Goal: Information Seeking & Learning: Learn about a topic

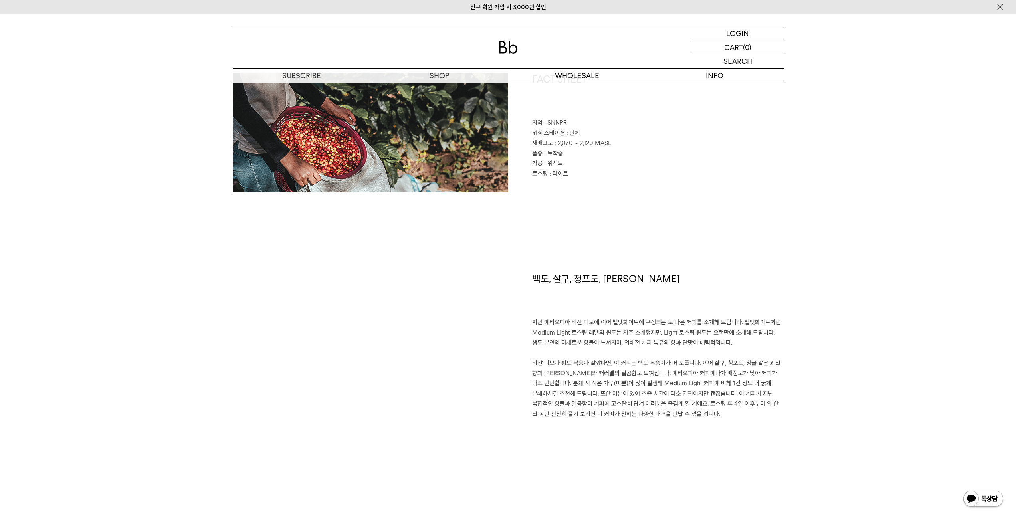
scroll to position [439, 0]
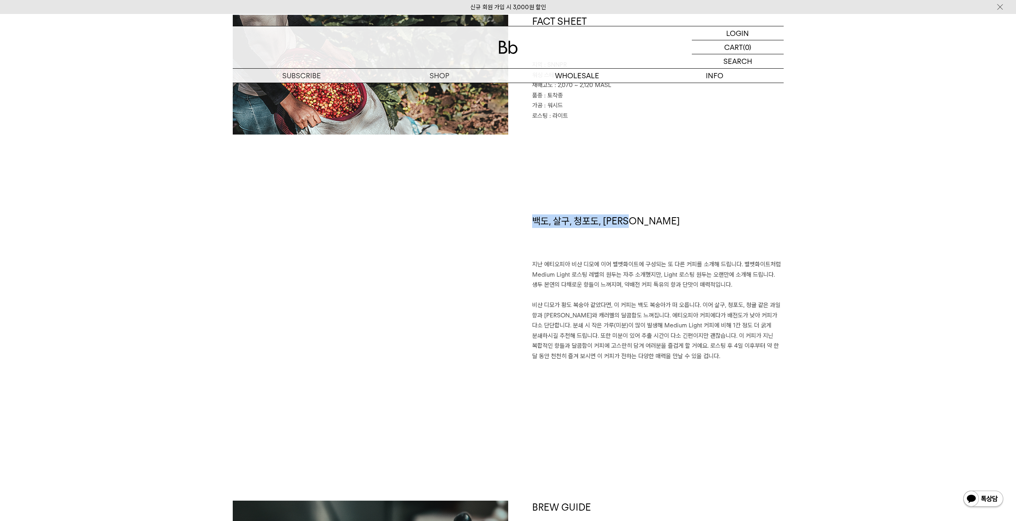
drag, startPoint x: 538, startPoint y: 216, endPoint x: 659, endPoint y: 215, distance: 121.8
click at [659, 215] on div "백도, 살구, 청포도, [PERSON_NAME] 지난 에티오피아 비샨 디모에 이어 벨벳화이트에 구성되는 또 다른 커피를 소개해 드립니다. 벨벳…" at bounding box center [646, 317] width 276 height 206
click at [659, 215] on h1 "백도, 살구, 청포도, [PERSON_NAME]" at bounding box center [658, 237] width 252 height 46
drag, startPoint x: 661, startPoint y: 219, endPoint x: 528, endPoint y: 219, distance: 132.2
click at [528, 219] on div "백도, 살구, 청포도, [PERSON_NAME] 지난 에티오피아 비샨 디모에 이어 벨벳화이트에 구성되는 또 다른 커피를 소개해 드립니다. 벨벳…" at bounding box center [646, 317] width 276 height 206
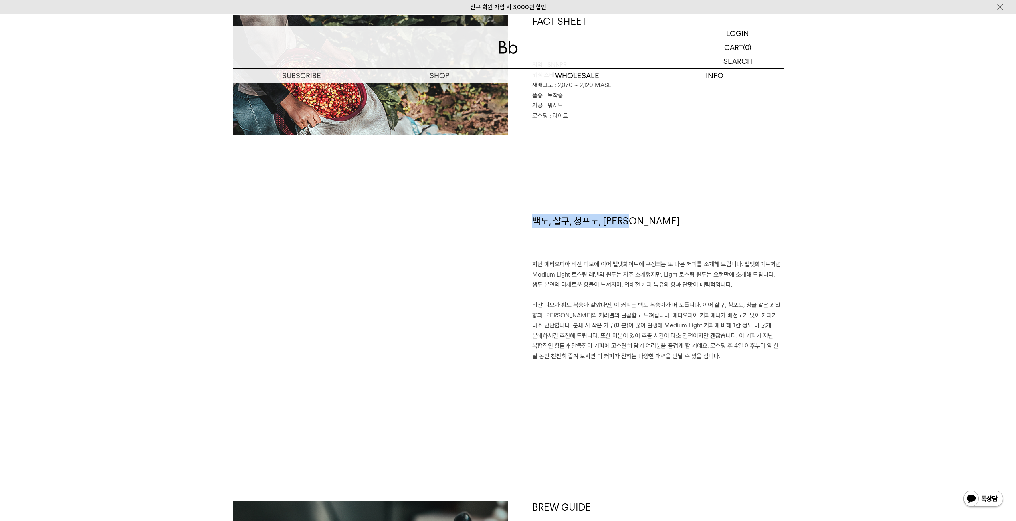
click at [528, 219] on div "백도, 살구, 청포도, [PERSON_NAME] 지난 에티오피아 비샨 디모에 이어 벨벳화이트에 구성되는 또 다른 커피를 소개해 드립니다. 벨벳…" at bounding box center [646, 317] width 276 height 206
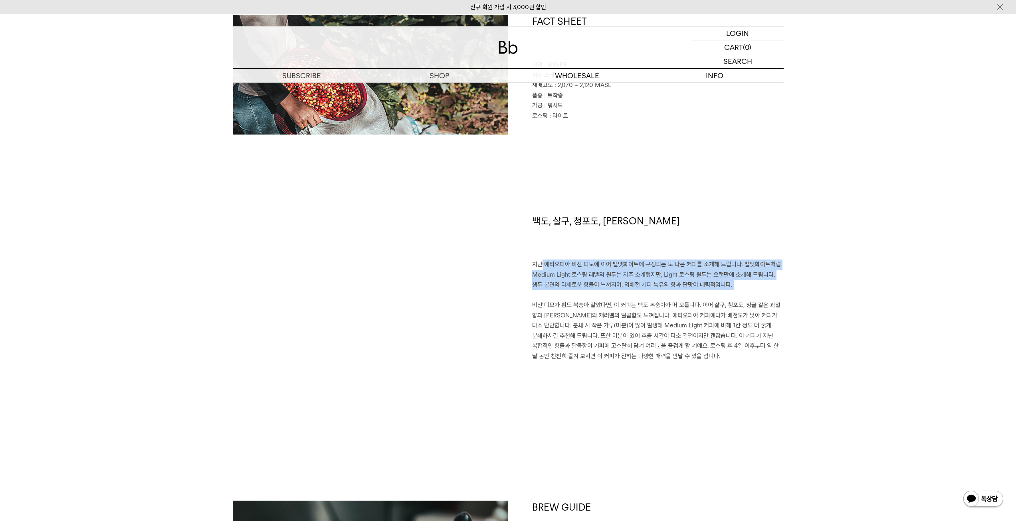
drag, startPoint x: 515, startPoint y: 264, endPoint x: 700, endPoint y: 292, distance: 187.4
click at [700, 292] on div "백도, 살구, 청포도, [PERSON_NAME] 지난 에티오피아 비샨 디모에 이어 벨벳화이트에 구성되는 또 다른 커피를 소개해 드립니다. 벨벳…" at bounding box center [646, 317] width 276 height 206
click at [707, 288] on p "지난 에티오피아 비샨 디모에 이어 벨벳화이트에 구성되는 또 다른 커피를 소개해 드립니다. 벨벳화이트처럼 Medium Light 로스팅 레벨의 …" at bounding box center [658, 311] width 252 height 102
click at [719, 284] on p "지난 에티오피아 비샨 디모에 이어 벨벳화이트에 구성되는 또 다른 커피를 소개해 드립니다. 벨벳화이트처럼 Medium Light 로스팅 레벨의 …" at bounding box center [658, 311] width 252 height 102
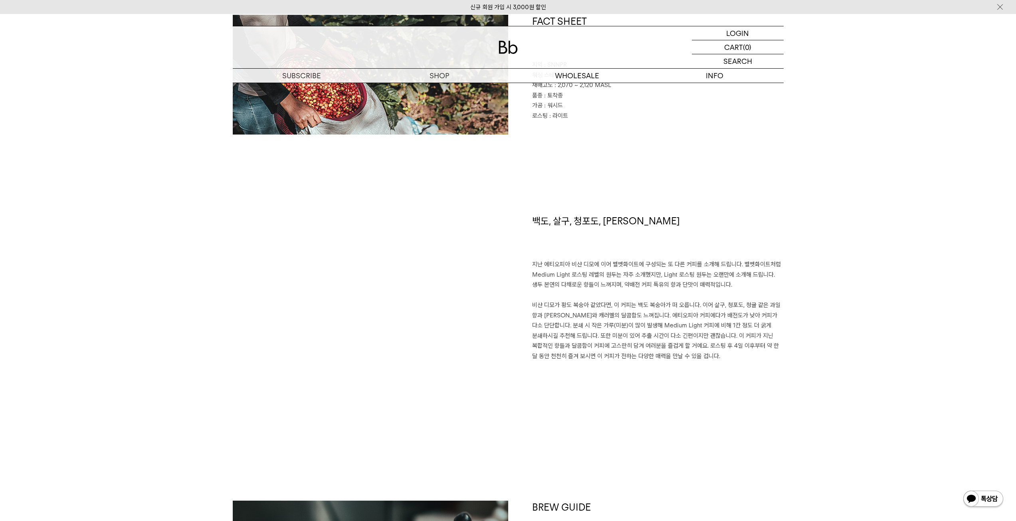
drag, startPoint x: 730, startPoint y: 288, endPoint x: 529, endPoint y: 265, distance: 202.5
click at [529, 265] on div "백도, 살구, 청포도, [PERSON_NAME] 지난 에티오피아 비샨 디모에 이어 벨벳화이트에 구성되는 또 다른 커피를 소개해 드립니다. 벨벳…" at bounding box center [646, 317] width 276 height 206
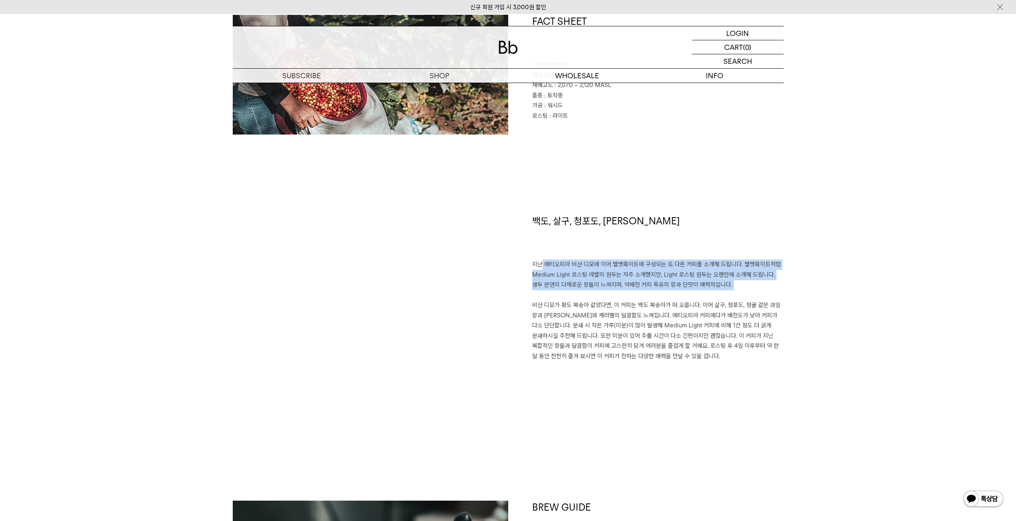
drag, startPoint x: 529, startPoint y: 265, endPoint x: 724, endPoint y: 284, distance: 196.2
click at [724, 284] on div "백도, 살구, 청포도, [PERSON_NAME] 지난 에티오피아 비샨 디모에 이어 벨벳화이트에 구성되는 또 다른 커피를 소개해 드립니다. 벨벳…" at bounding box center [646, 317] width 276 height 206
click at [724, 284] on p "지난 에티오피아 비샨 디모에 이어 벨벳화이트에 구성되는 또 다른 커피를 소개해 드립니다. 벨벳화이트처럼 Medium Light 로스팅 레벨의 …" at bounding box center [658, 311] width 252 height 102
drag, startPoint x: 724, startPoint y: 284, endPoint x: 520, endPoint y: 260, distance: 205.9
click at [520, 260] on div "백도, 살구, 청포도, [PERSON_NAME] 지난 에티오피아 비샨 디모에 이어 벨벳화이트에 구성되는 또 다른 커피를 소개해 드립니다. 벨벳…" at bounding box center [646, 317] width 276 height 206
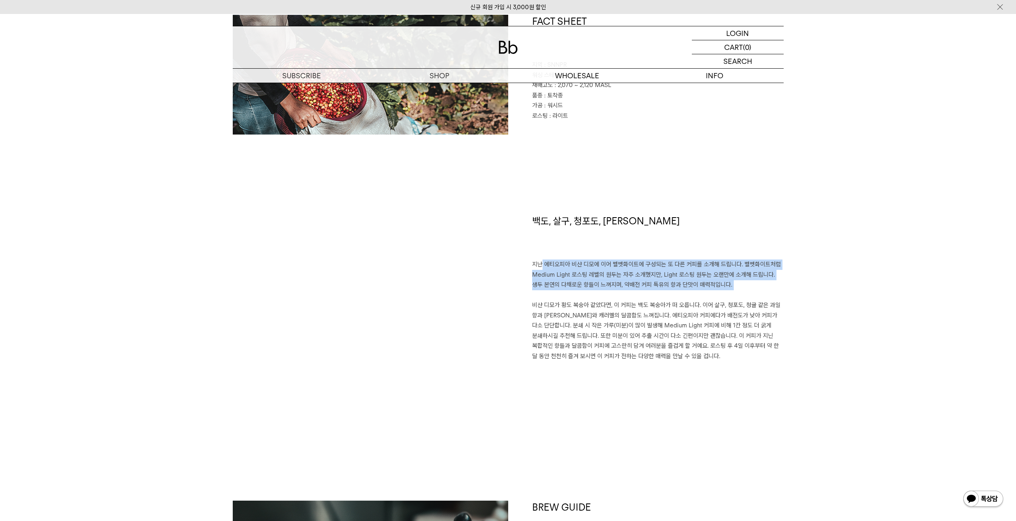
click at [520, 260] on div "백도, 살구, 청포도, [PERSON_NAME] 지난 에티오피아 비샨 디모에 이어 벨벳화이트에 구성되는 또 다른 커피를 소개해 드립니다. 벨벳…" at bounding box center [646, 317] width 276 height 206
drag, startPoint x: 635, startPoint y: 270, endPoint x: 758, endPoint y: 290, distance: 124.6
click at [758, 290] on div "백도, 살구, 청포도, [PERSON_NAME] 지난 에티오피아 비샨 디모에 이어 벨벳화이트에 구성되는 또 다른 커피를 소개해 드립니다. 벨벳…" at bounding box center [646, 317] width 276 height 206
click at [757, 290] on p "지난 에티오피아 비샨 디모에 이어 벨벳화이트에 구성되는 또 다른 커피를 소개해 드립니다. 벨벳화이트처럼 Medium Light 로스팅 레벨의 …" at bounding box center [658, 311] width 252 height 102
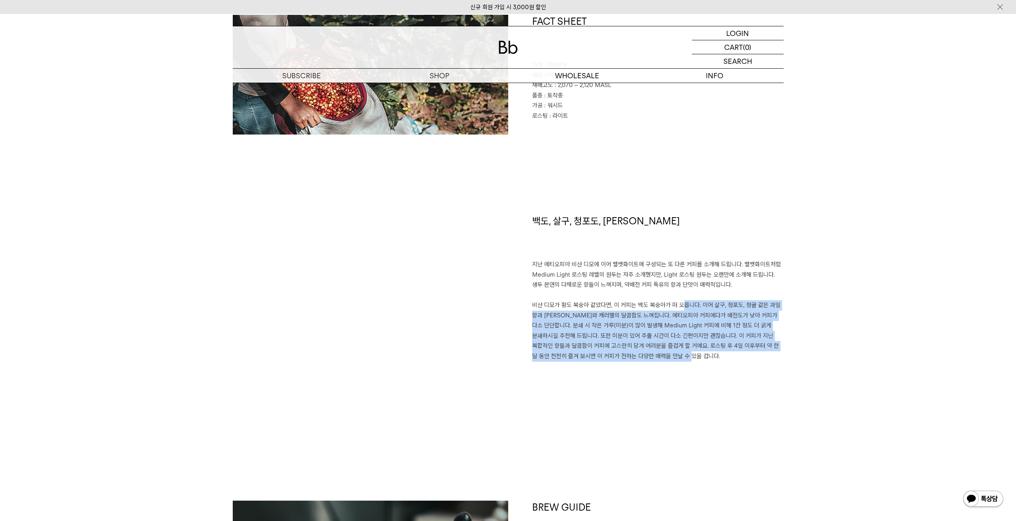
drag, startPoint x: 671, startPoint y: 355, endPoint x: 673, endPoint y: 302, distance: 52.8
click at [673, 302] on p "지난 에티오피아 비샨 디모에 이어 벨벳화이트에 구성되는 또 다른 커피를 소개해 드립니다. 벨벳화이트처럼 Medium Light 로스팅 레벨의 …" at bounding box center [658, 311] width 252 height 102
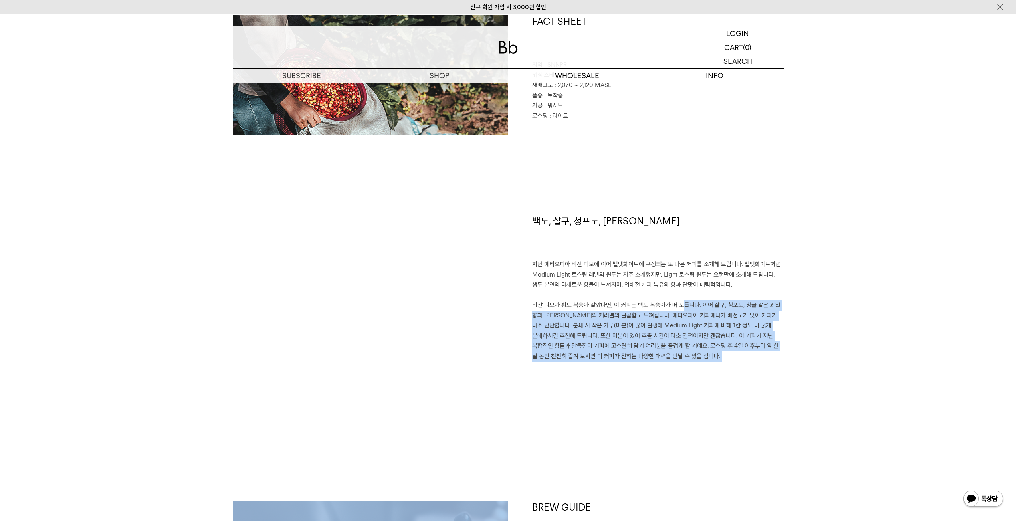
drag, startPoint x: 673, startPoint y: 302, endPoint x: 672, endPoint y: 355, distance: 53.1
click at [672, 355] on p "지난 에티오피아 비샨 디모에 이어 벨벳화이트에 구성되는 또 다른 커피를 소개해 드립니다. 벨벳화이트처럼 Medium Light 로스팅 레벨의 …" at bounding box center [658, 311] width 252 height 102
drag, startPoint x: 672, startPoint y: 355, endPoint x: 678, endPoint y: 302, distance: 53.9
click at [678, 302] on p "지난 에티오피아 비샨 디모에 이어 벨벳화이트에 구성되는 또 다른 커피를 소개해 드립니다. 벨벳화이트처럼 Medium Light 로스팅 레벨의 …" at bounding box center [658, 311] width 252 height 102
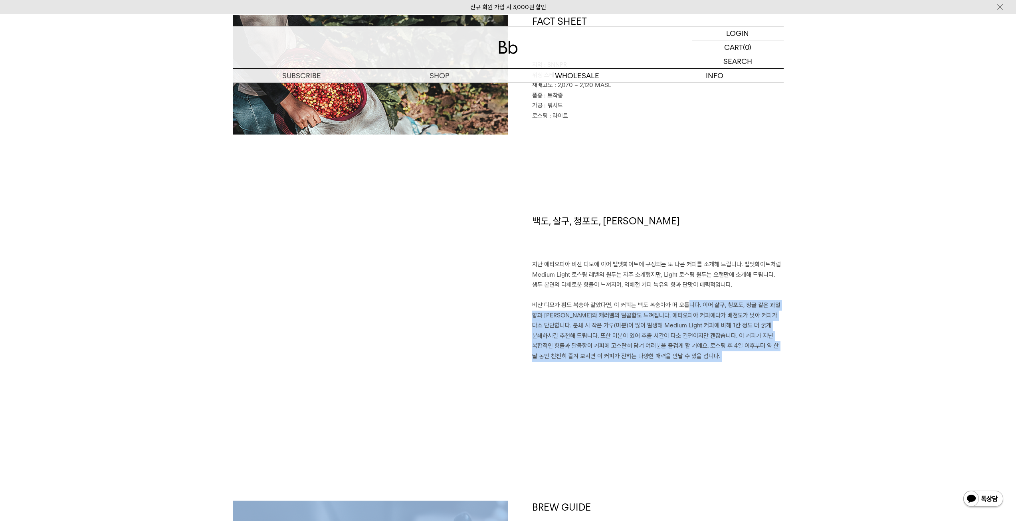
click at [678, 302] on p "지난 에티오피아 비샨 디모에 이어 벨벳화이트에 구성되는 또 다른 커피를 소개해 드립니다. 벨벳화이트처럼 Medium Light 로스팅 레벨의 …" at bounding box center [658, 311] width 252 height 102
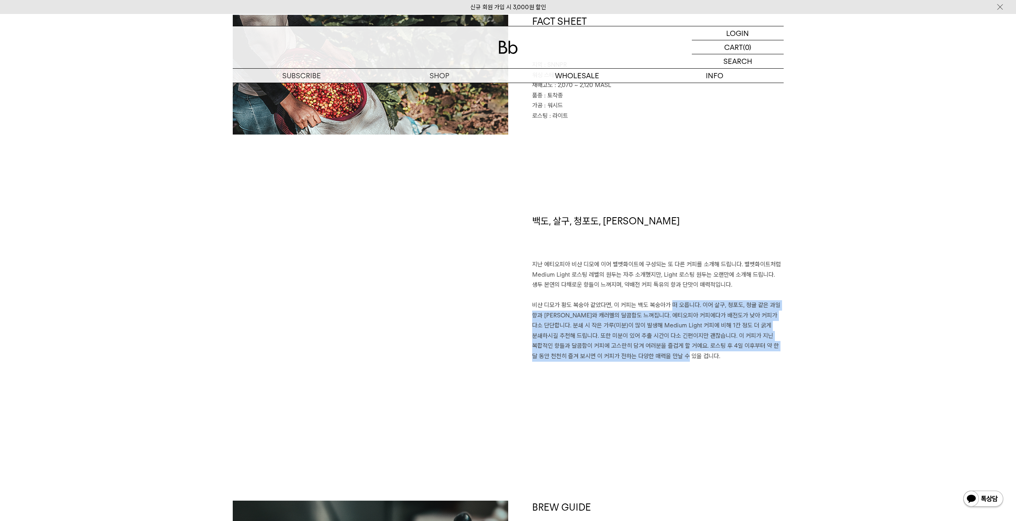
drag, startPoint x: 664, startPoint y: 306, endPoint x: 668, endPoint y: 355, distance: 49.3
click at [668, 355] on p "지난 에티오피아 비샨 디모에 이어 벨벳화이트에 구성되는 또 다른 커피를 소개해 드립니다. 벨벳화이트처럼 Medium Light 로스팅 레벨의 …" at bounding box center [658, 311] width 252 height 102
drag, startPoint x: 668, startPoint y: 355, endPoint x: 675, endPoint y: 299, distance: 56.8
click at [675, 299] on p "지난 에티오피아 비샨 디모에 이어 벨벳화이트에 구성되는 또 다른 커피를 소개해 드립니다. 벨벳화이트처럼 Medium Light 로스팅 레벨의 …" at bounding box center [658, 311] width 252 height 102
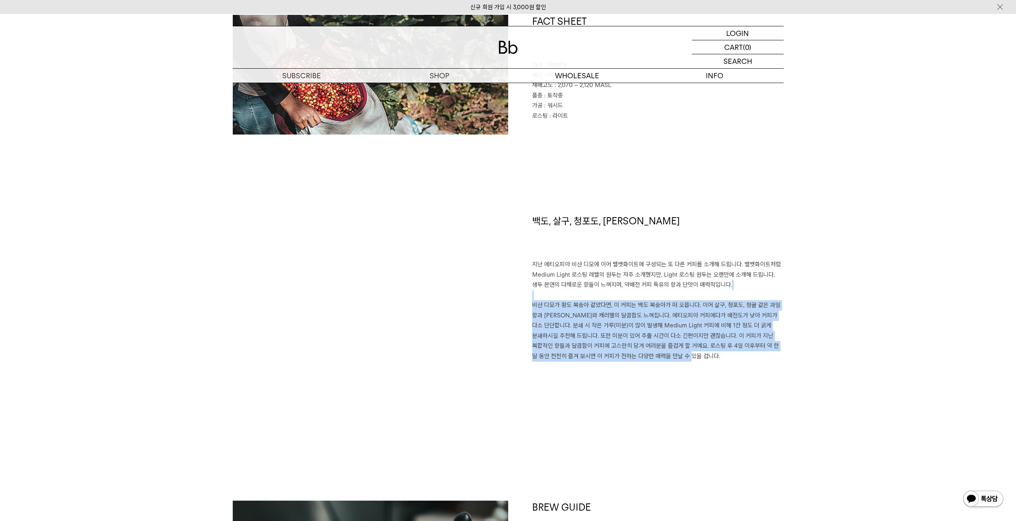
click at [675, 299] on p "지난 에티오피아 비샨 디모에 이어 벨벳화이트에 구성되는 또 다른 커피를 소개해 드립니다. 벨벳화이트처럼 Medium Light 로스팅 레벨의 …" at bounding box center [658, 311] width 252 height 102
drag, startPoint x: 674, startPoint y: 302, endPoint x: 675, endPoint y: 353, distance: 51.1
click at [675, 353] on p "지난 에티오피아 비샨 디모에 이어 벨벳화이트에 구성되는 또 다른 커피를 소개해 드립니다. 벨벳화이트처럼 Medium Light 로스팅 레벨의 …" at bounding box center [658, 311] width 252 height 102
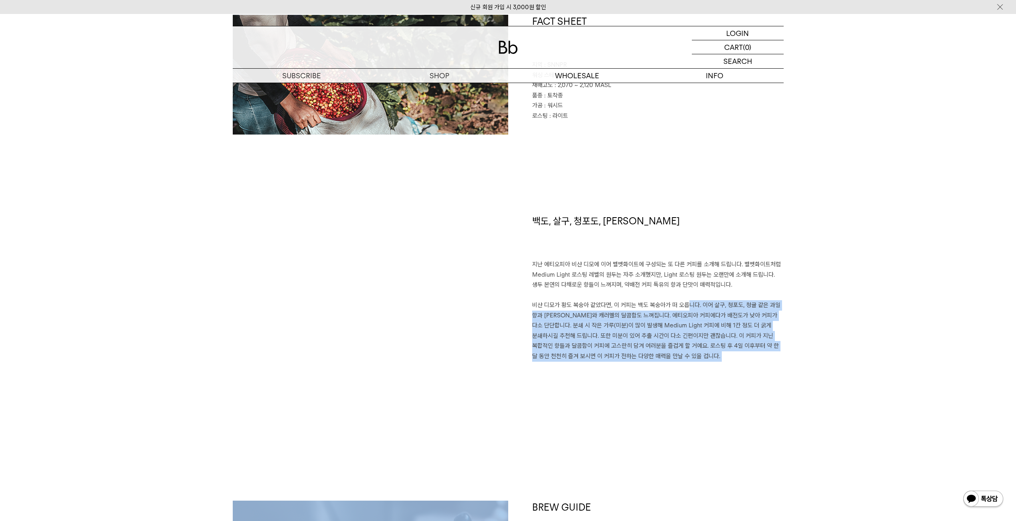
drag, startPoint x: 675, startPoint y: 353, endPoint x: 680, endPoint y: 310, distance: 43.4
click at [680, 310] on p "지난 에티오피아 비샨 디모에 이어 벨벳화이트에 구성되는 또 다른 커피를 소개해 드립니다. 벨벳화이트처럼 Medium Light 로스팅 레벨의 …" at bounding box center [658, 311] width 252 height 102
drag, startPoint x: 680, startPoint y: 310, endPoint x: 674, endPoint y: 359, distance: 49.1
click at [674, 359] on p "지난 에티오피아 비샨 디모에 이어 벨벳화이트에 구성되는 또 다른 커피를 소개해 드립니다. 벨벳화이트처럼 Medium Light 로스팅 레벨의 …" at bounding box center [658, 311] width 252 height 102
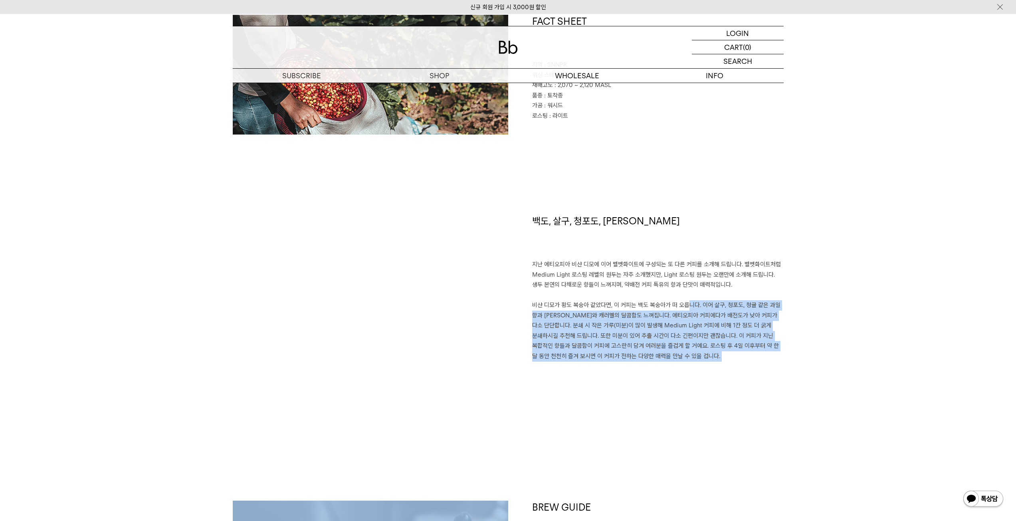
click at [674, 359] on p "지난 에티오피아 비샨 디모에 이어 벨벳화이트에 구성되는 또 다른 커피를 소개해 드립니다. 벨벳화이트처럼 Medium Light 로스팅 레벨의 …" at bounding box center [658, 311] width 252 height 102
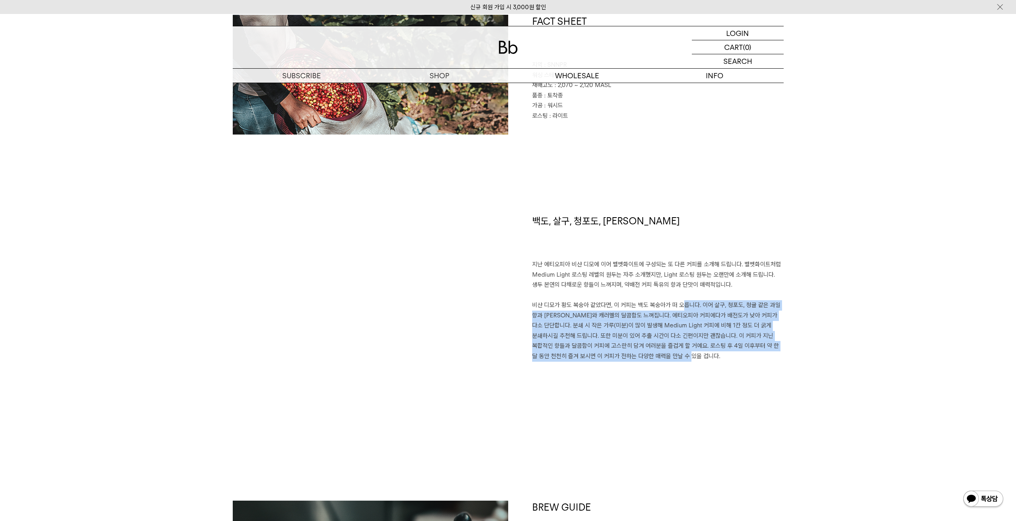
drag, startPoint x: 674, startPoint y: 358, endPoint x: 674, endPoint y: 307, distance: 50.7
click at [674, 307] on p "지난 에티오피아 비샨 디모에 이어 벨벳화이트에 구성되는 또 다른 커피를 소개해 드립니다. 벨벳화이트처럼 Medium Light 로스팅 레벨의 …" at bounding box center [658, 311] width 252 height 102
drag, startPoint x: 674, startPoint y: 307, endPoint x: 670, endPoint y: 353, distance: 46.5
click at [670, 353] on p "지난 에티오피아 비샨 디모에 이어 벨벳화이트에 구성되는 또 다른 커피를 소개해 드립니다. 벨벳화이트처럼 Medium Light 로스팅 레벨의 …" at bounding box center [658, 311] width 252 height 102
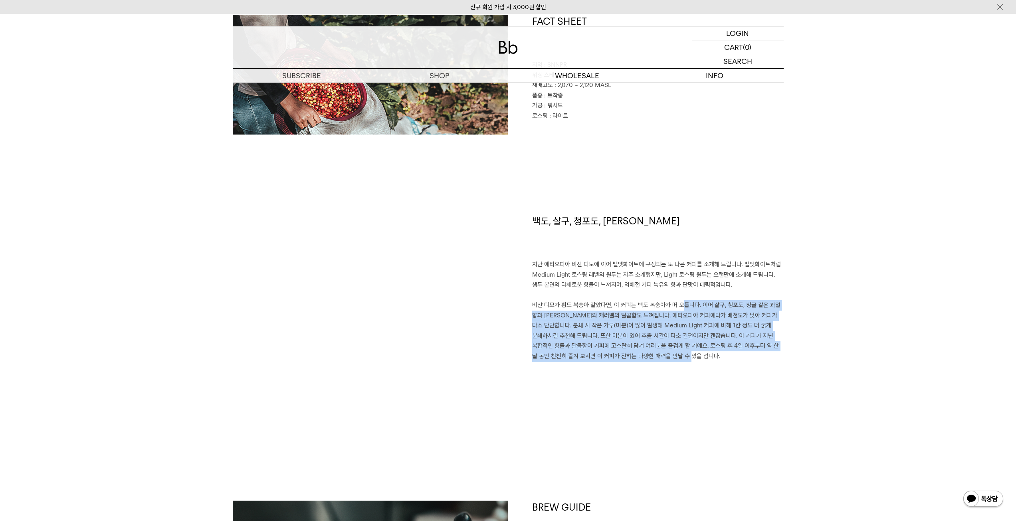
click at [670, 353] on p "지난 에티오피아 비샨 디모에 이어 벨벳화이트에 구성되는 또 다른 커피를 소개해 드립니다. 벨벳화이트처럼 Medium Light 로스팅 레벨의 …" at bounding box center [658, 311] width 252 height 102
drag, startPoint x: 670, startPoint y: 353, endPoint x: 676, endPoint y: 310, distance: 43.6
click at [676, 310] on p "지난 에티오피아 비샨 디모에 이어 벨벳화이트에 구성되는 또 다른 커피를 소개해 드립니다. 벨벳화이트처럼 Medium Light 로스팅 레벨의 …" at bounding box center [658, 311] width 252 height 102
drag, startPoint x: 675, startPoint y: 305, endPoint x: 674, endPoint y: 358, distance: 53.1
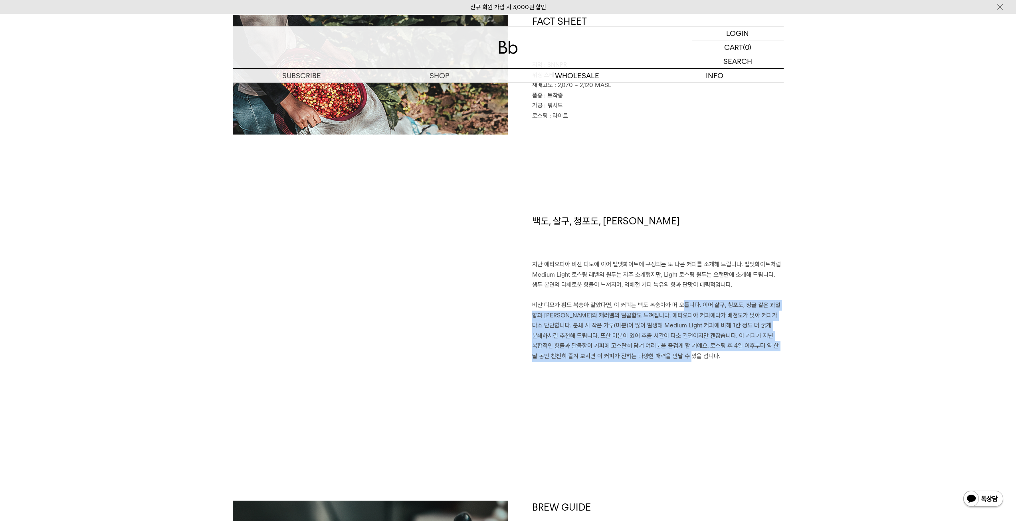
click at [674, 358] on p "지난 에티오피아 비샨 디모에 이어 벨벳화이트에 구성되는 또 다른 커피를 소개해 드립니다. 벨벳화이트처럼 Medium Light 로스팅 레벨의 …" at bounding box center [658, 311] width 252 height 102
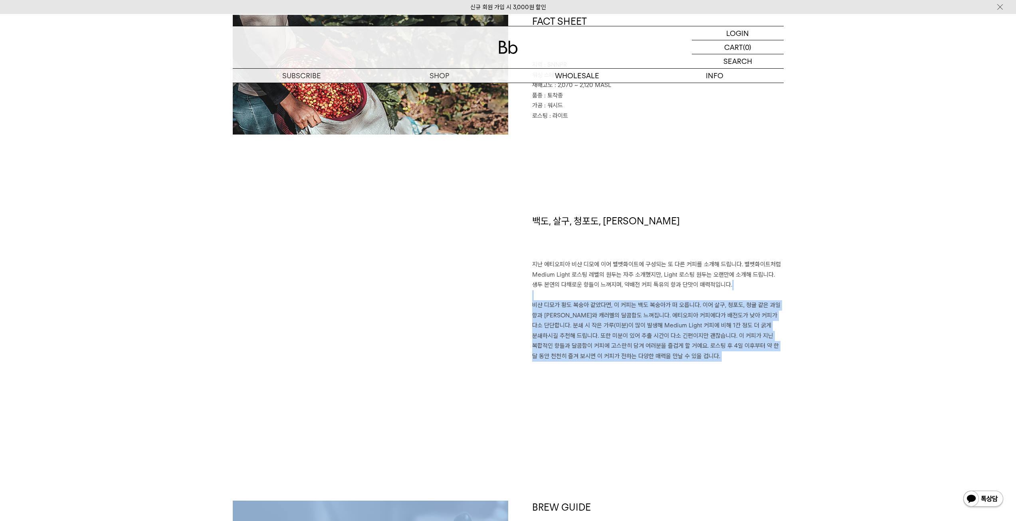
drag, startPoint x: 674, startPoint y: 358, endPoint x: 678, endPoint y: 300, distance: 57.7
click at [678, 300] on p "지난 에티오피아 비샨 디모에 이어 벨벳화이트에 구성되는 또 다른 커피를 소개해 드립니다. 벨벳화이트처럼 Medium Light 로스팅 레벨의 …" at bounding box center [658, 311] width 252 height 102
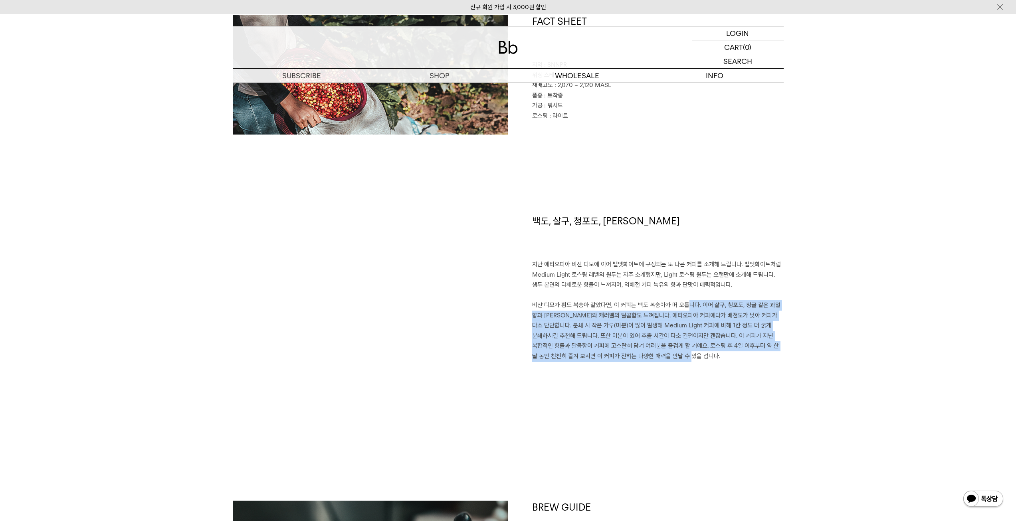
drag, startPoint x: 678, startPoint y: 303, endPoint x: 670, endPoint y: 365, distance: 63.2
click at [670, 365] on div "백도, 살구, 청포도, [PERSON_NAME] 지난 에티오피아 비샨 디모에 이어 벨벳화이트에 구성되는 또 다른 커피를 소개해 드립니다. 벨벳…" at bounding box center [646, 317] width 276 height 206
drag, startPoint x: 674, startPoint y: 331, endPoint x: 675, endPoint y: 301, distance: 30.4
click at [675, 301] on p "지난 에티오피아 비샨 디모에 이어 벨벳화이트에 구성되는 또 다른 커피를 소개해 드립니다. 벨벳화이트처럼 Medium Light 로스팅 레벨의 …" at bounding box center [658, 311] width 252 height 102
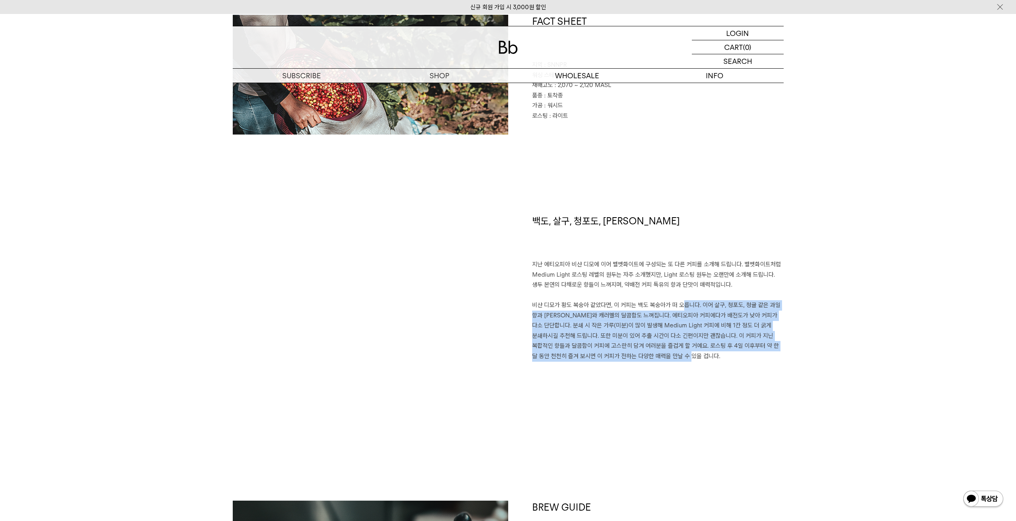
click at [675, 301] on p "지난 에티오피아 비샨 디모에 이어 벨벳화이트에 구성되는 또 다른 커피를 소개해 드립니다. 벨벳화이트처럼 Medium Light 로스팅 레벨의 …" at bounding box center [658, 311] width 252 height 102
drag, startPoint x: 671, startPoint y: 302, endPoint x: 673, endPoint y: 358, distance: 56.0
click at [673, 358] on p "지난 에티오피아 비샨 디모에 이어 벨벳화이트에 구성되는 또 다른 커피를 소개해 드립니다. 벨벳화이트처럼 Medium Light 로스팅 레벨의 …" at bounding box center [658, 311] width 252 height 102
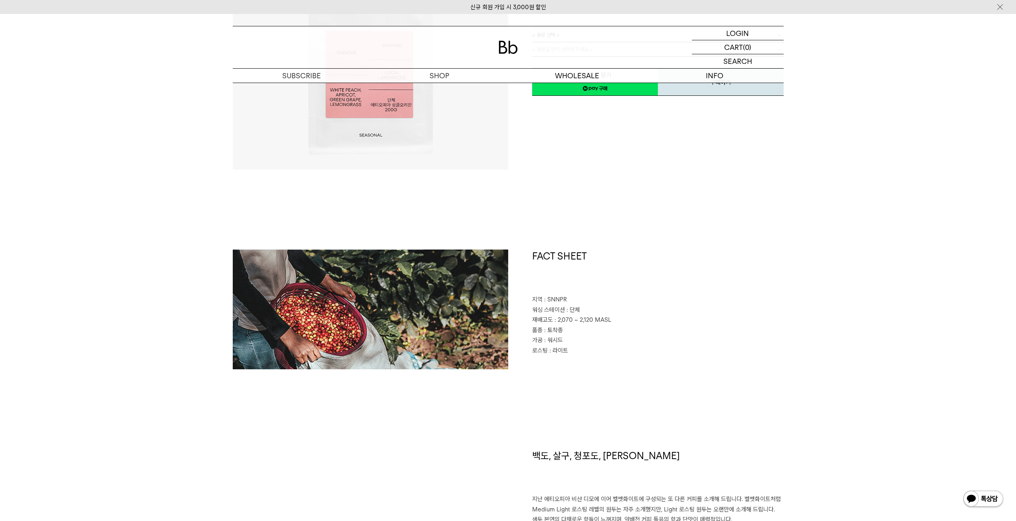
scroll to position [200, 0]
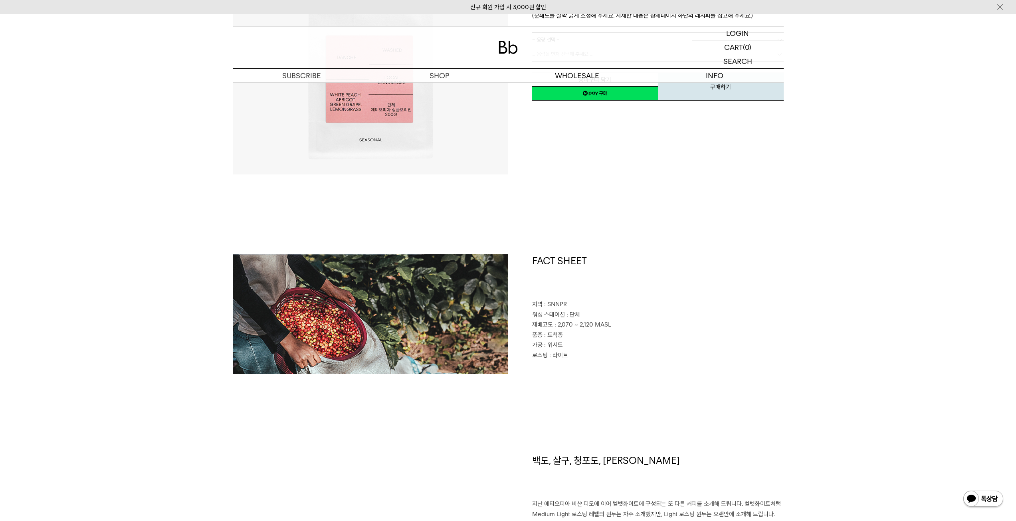
drag, startPoint x: 599, startPoint y: 343, endPoint x: 536, endPoint y: 299, distance: 77.5
click at [536, 299] on div "FACT SHEET 지역 : SNNPR 워싱 스테이션 : 단체 재배고도 : 2,070 ~ 2,120 MASL 품종 : 토착종 가공 : 워시드 …" at bounding box center [646, 314] width 276 height 120
click at [536, 299] on h1 "FACT SHEET" at bounding box center [658, 277] width 252 height 46
drag, startPoint x: 538, startPoint y: 308, endPoint x: 580, endPoint y: 355, distance: 62.8
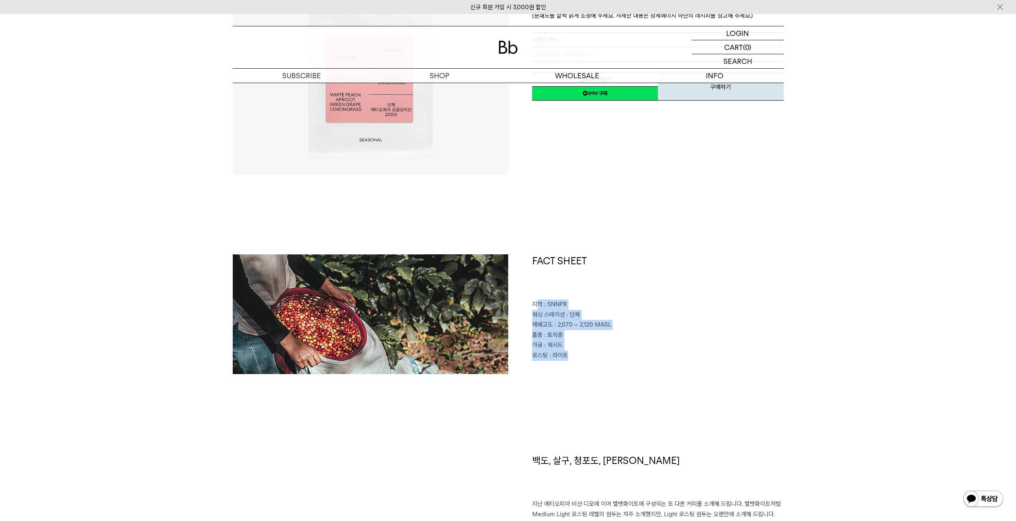
click at [580, 355] on div "FACT SHEET 지역 : SNNPR 워싱 스테이션 : 단체 재배고도 : 2,070 ~ 2,120 MASL 품종 : 토착종 가공 : 워시드 …" at bounding box center [646, 314] width 276 height 120
click at [580, 355] on p "로스팅 : 라이트" at bounding box center [658, 356] width 252 height 10
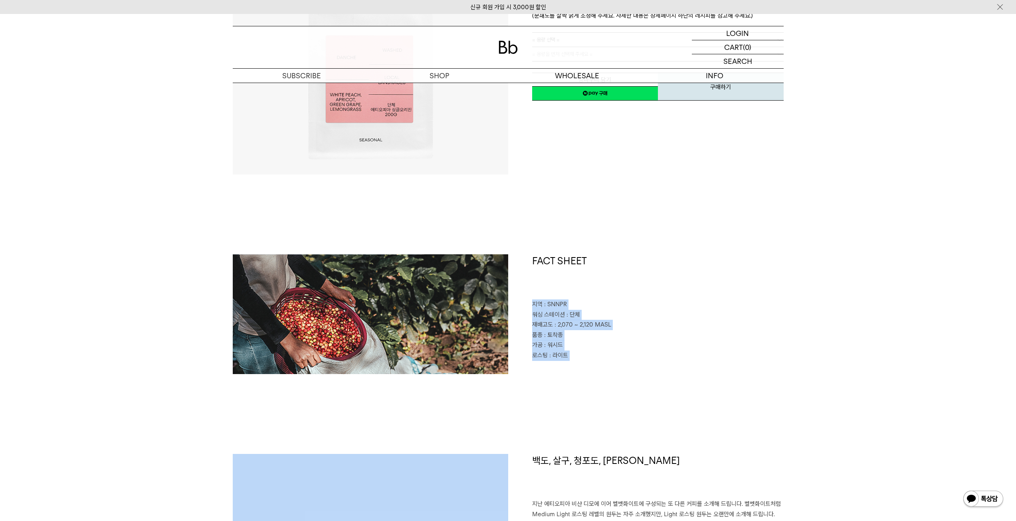
drag, startPoint x: 580, startPoint y: 355, endPoint x: 531, endPoint y: 308, distance: 67.8
click at [531, 308] on div "FACT SHEET 지역 : SNNPR 워싱 스테이션 : 단체 재배고도 : 2,070 ~ 2,120 MASL 품종 : 토착종 가공 : 워시드 …" at bounding box center [646, 314] width 276 height 120
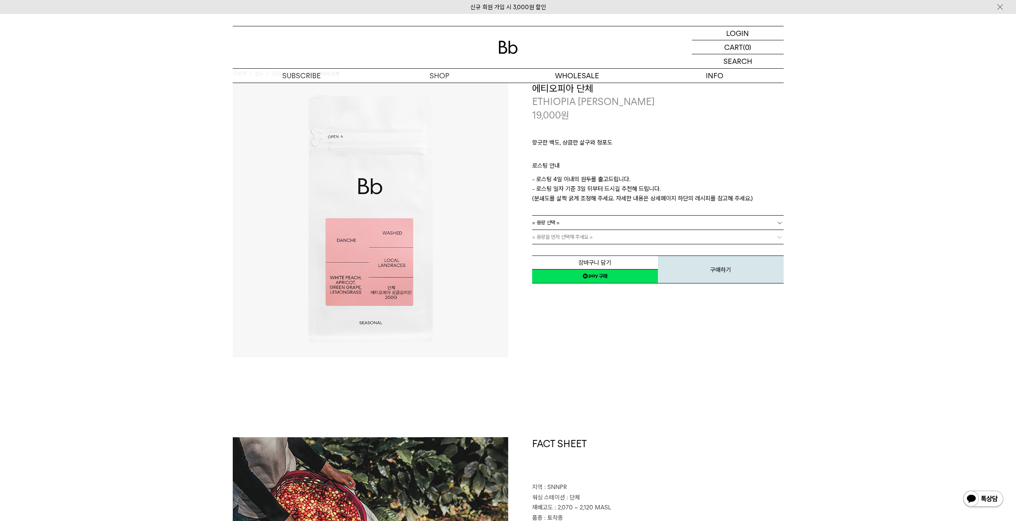
scroll to position [0, 0]
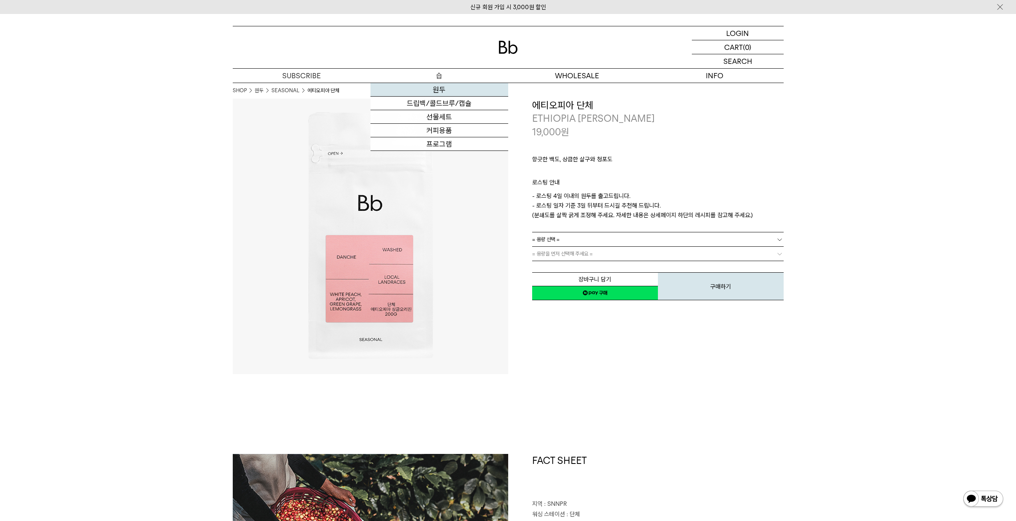
click at [440, 95] on link "원두" at bounding box center [440, 90] width 138 height 14
